Goal: Use online tool/utility: Utilize a website feature to perform a specific function

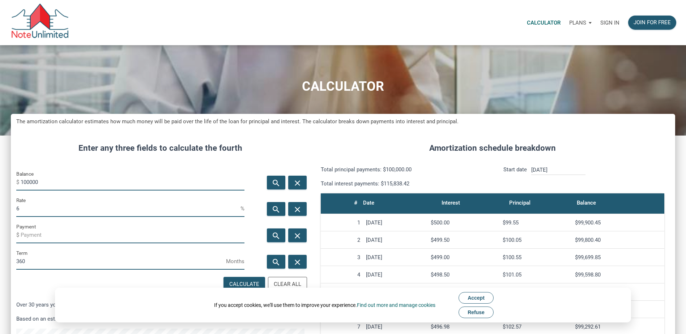
scroll to position [397, 664]
click at [475, 300] on span "Accept" at bounding box center [475, 298] width 17 height 6
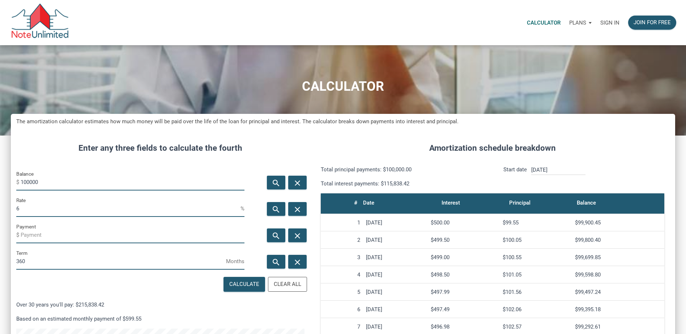
click at [607, 25] on p "Sign in" at bounding box center [609, 23] width 19 height 7
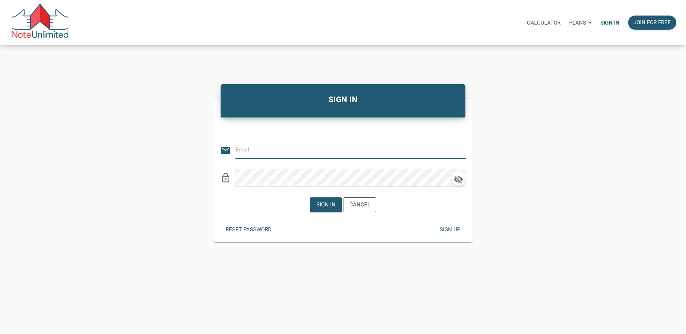
type input "[EMAIL_ADDRESS][DOMAIN_NAME]"
click at [324, 203] on div "Sign in" at bounding box center [325, 205] width 19 height 8
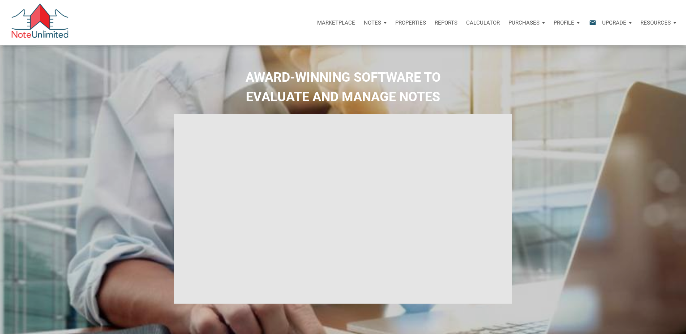
select select
type input "Introduction to new features"
select select
click at [374, 22] on p "Notes" at bounding box center [372, 23] width 17 height 7
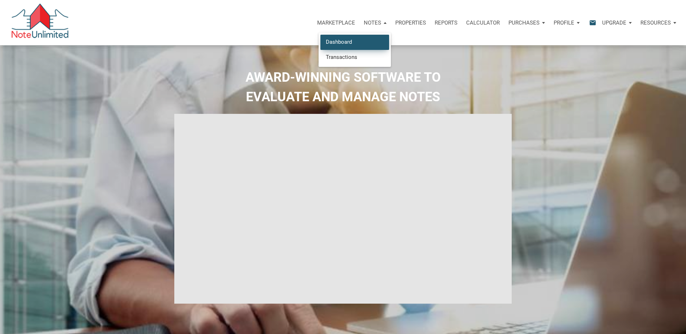
click at [349, 41] on link "Dashboard" at bounding box center [354, 42] width 69 height 15
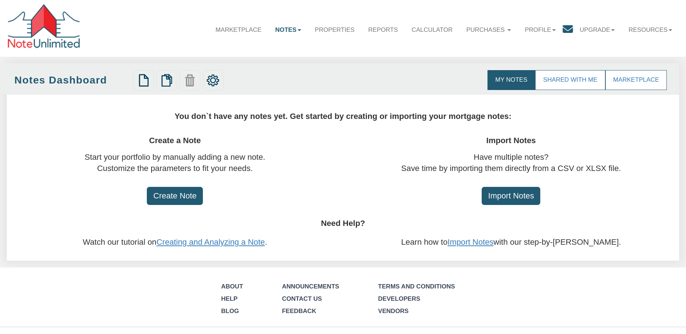
click at [516, 83] on link "My Notes" at bounding box center [511, 80] width 48 height 20
click at [323, 30] on link "Properties" at bounding box center [334, 30] width 53 height 21
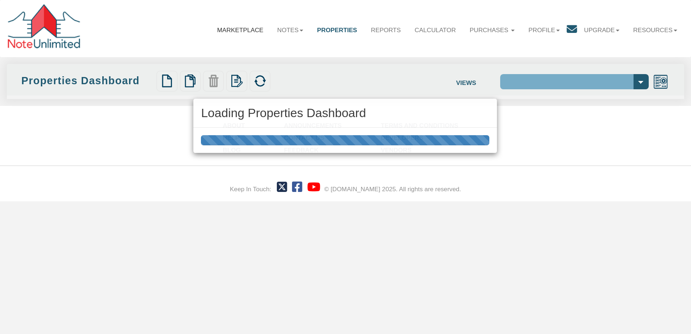
select select "138"
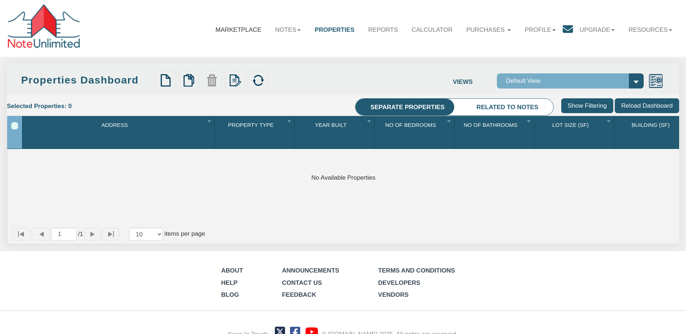
click at [227, 30] on link "Marketplace" at bounding box center [239, 30] width 60 height 21
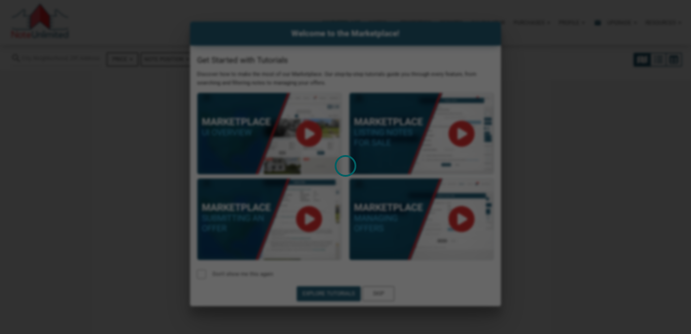
click at [380, 291] on div "Loading" at bounding box center [345, 167] width 691 height 334
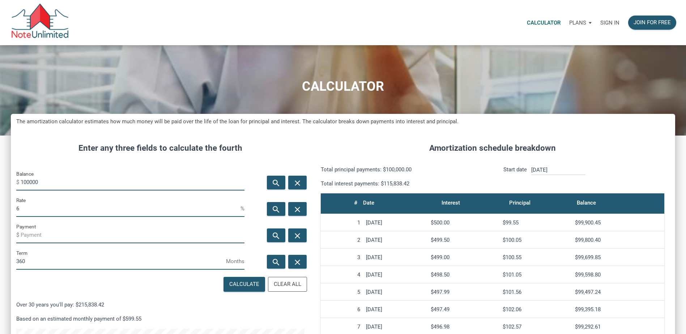
scroll to position [397, 664]
drag, startPoint x: 54, startPoint y: 180, endPoint x: -1, endPoint y: 184, distance: 55.5
click at [0, 184] on html "Calculator Plans Personal Business Sign in Join for free CALCULATOR The amortiz…" at bounding box center [343, 167] width 686 height 334
type input "625000"
click at [58, 239] on input "Payment" at bounding box center [133, 235] width 224 height 16
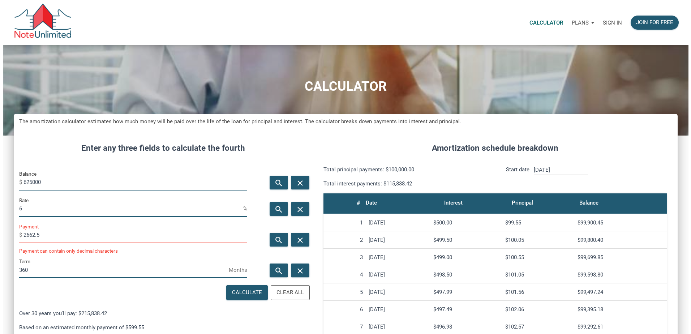
scroll to position [361027, 360760]
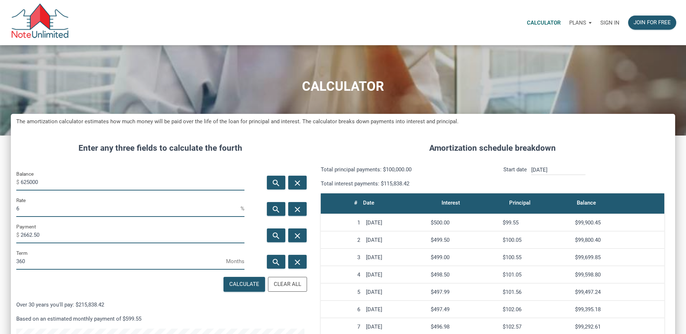
type input "-2662.5"
drag, startPoint x: 24, startPoint y: 206, endPoint x: 0, endPoint y: 209, distance: 24.4
click at [0, 209] on html "Calculator Plans Personal Business Sign in Join for free CALCULATOR The amortiz…" at bounding box center [343, 167] width 686 height 334
click at [241, 285] on div "Calculate" at bounding box center [244, 284] width 30 height 8
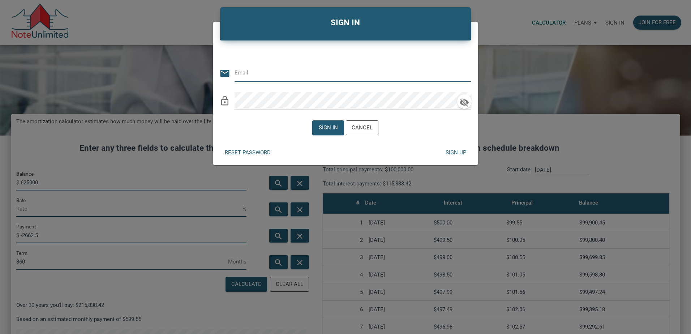
type input "[EMAIL_ADDRESS][DOMAIN_NAME]"
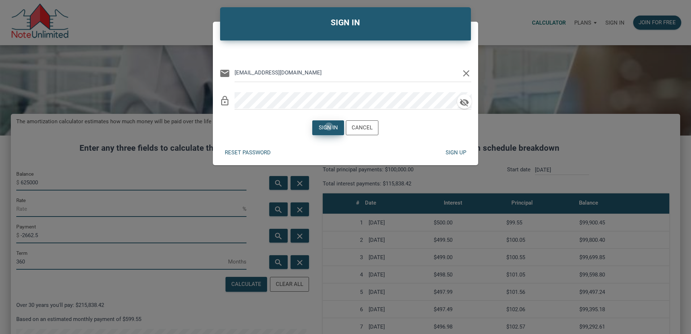
click at [329, 126] on div "Sign in" at bounding box center [328, 128] width 19 height 8
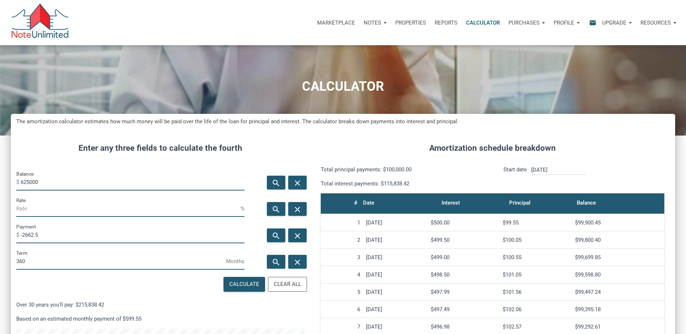
scroll to position [361027, 360760]
click at [238, 286] on div "Calculate" at bounding box center [244, 284] width 30 height 8
type input "3.08"
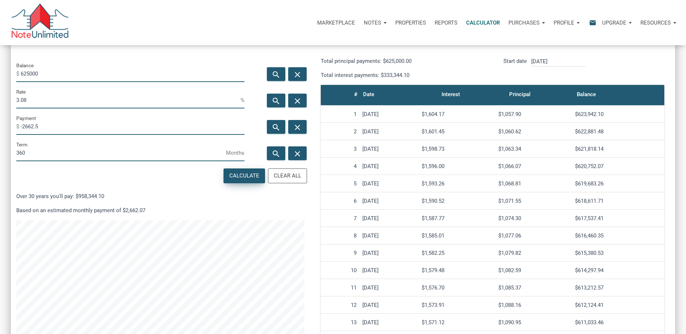
scroll to position [36, 0]
